Goal: Obtain resource: Obtain resource

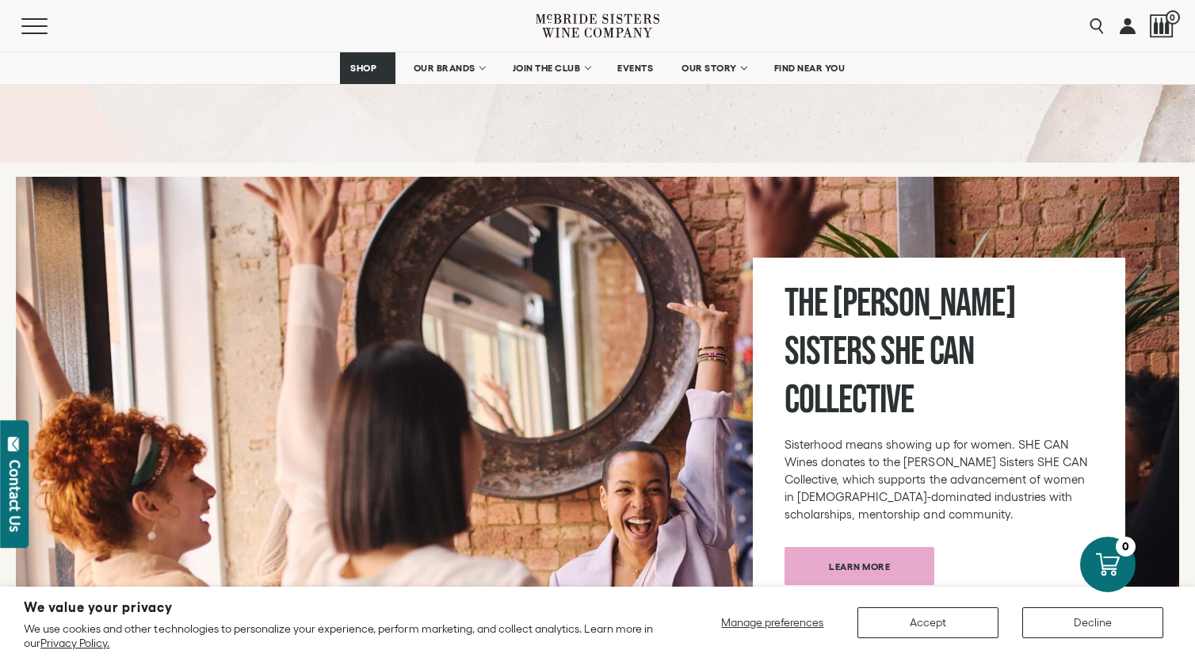
scroll to position [6462, 0]
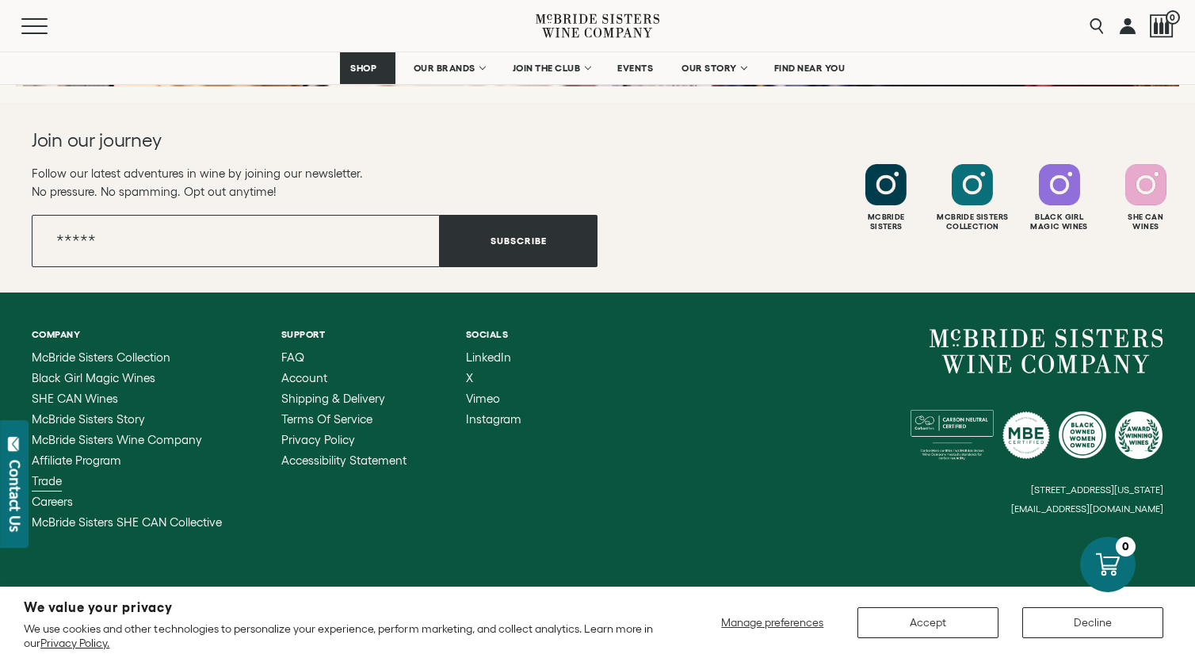
click at [59, 474] on span "Trade" at bounding box center [47, 480] width 30 height 13
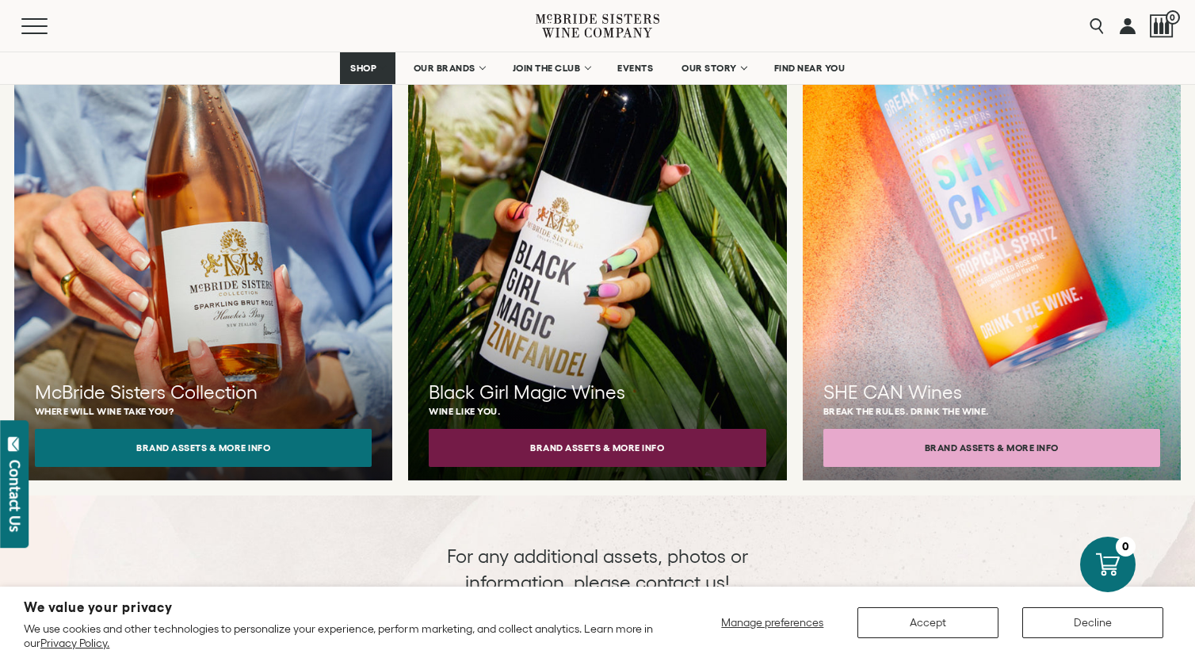
scroll to position [1482, 0]
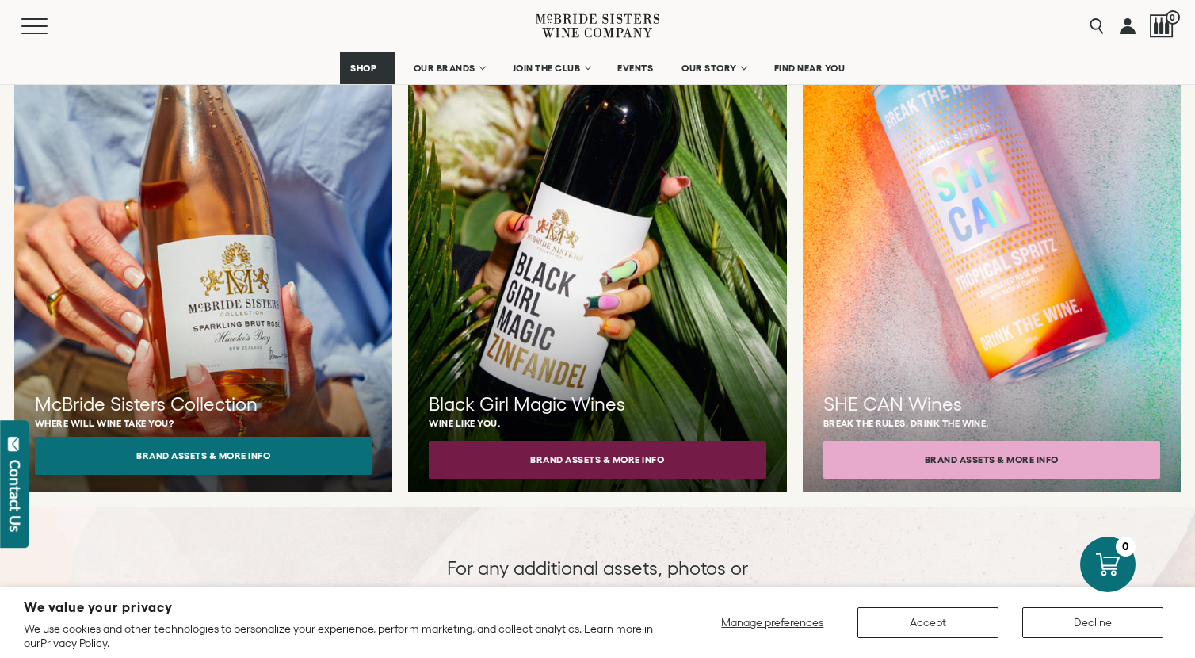
click at [249, 441] on button "Brand Assets & More Info" at bounding box center [203, 455] width 337 height 38
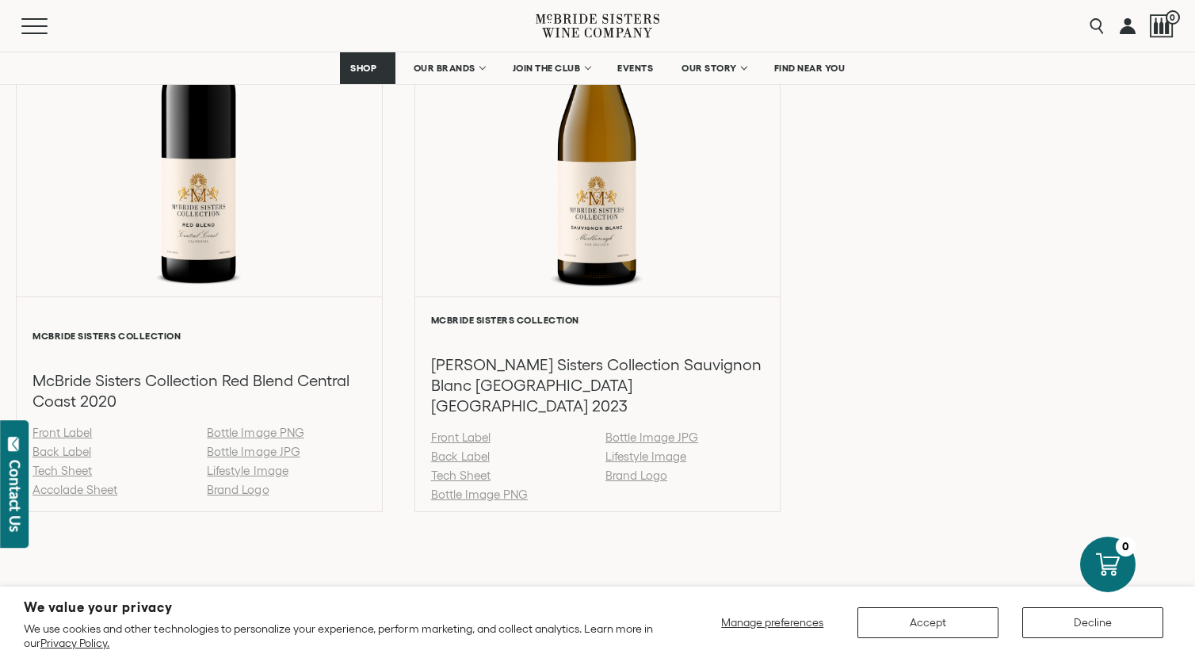
scroll to position [2292, 0]
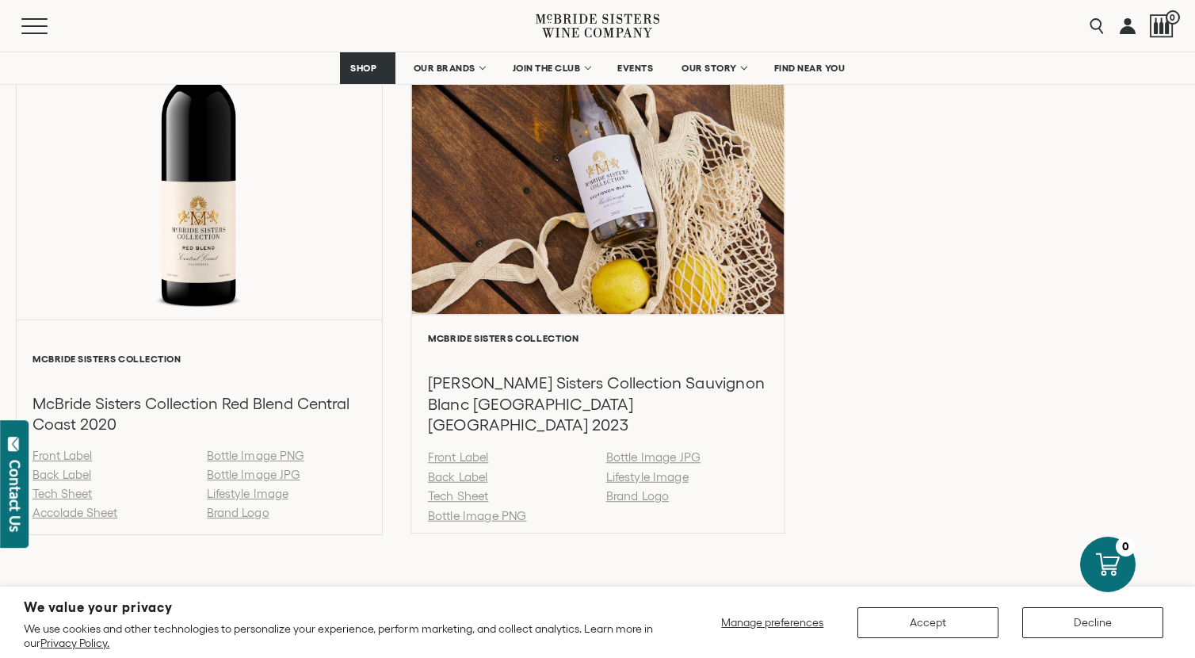
click at [634, 470] on link "Lifestyle Image" at bounding box center [646, 476] width 82 height 13
